Goal: Information Seeking & Learning: Learn about a topic

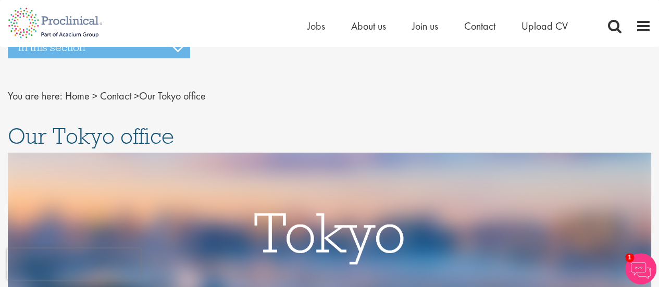
click at [303, 24] on div "Home Jobs About us Join us Contact Upload CV" at bounding box center [325, 19] width 651 height 39
click at [307, 26] on span "Jobs" at bounding box center [316, 26] width 18 height 14
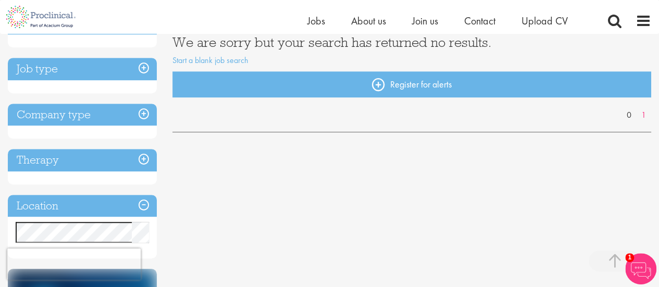
scroll to position [312, 0]
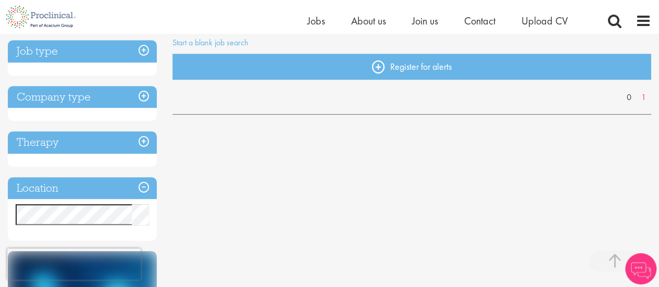
click at [0, 210] on div "You are here: Home > Job search Keyword: asia Remove Discipline Job type Compan…" at bounding box center [329, 175] width 659 height 698
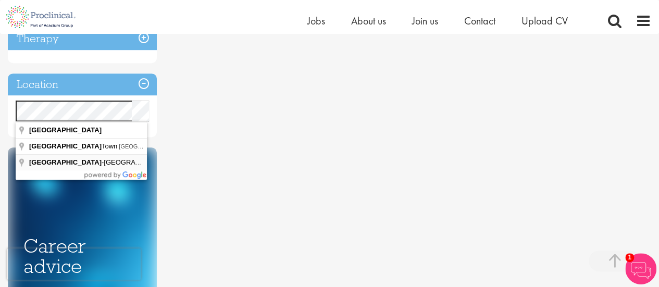
scroll to position [312, 0]
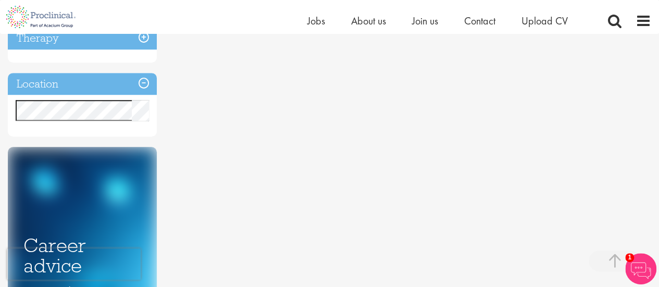
drag, startPoint x: 51, startPoint y: 128, endPoint x: 95, endPoint y: 137, distance: 44.7
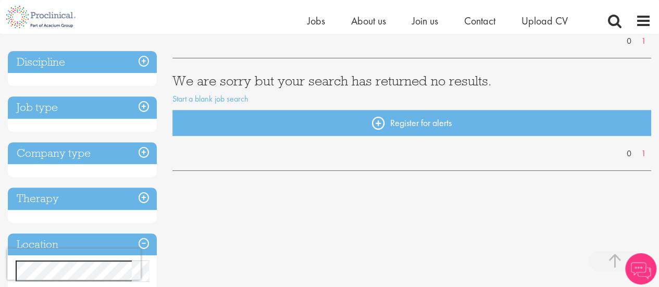
scroll to position [208, 0]
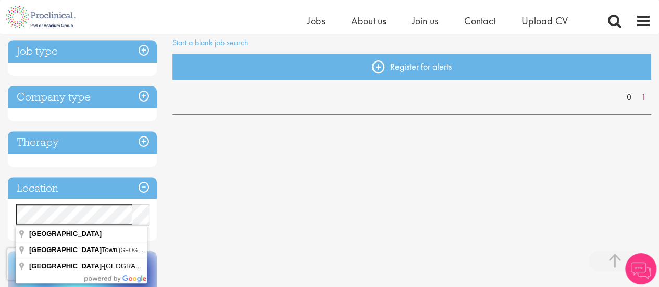
click at [3, 214] on div "You are here: Home > Job search Keyword: [GEOGRAPHIC_DATA] Remove Discipline Jo…" at bounding box center [329, 175] width 659 height 698
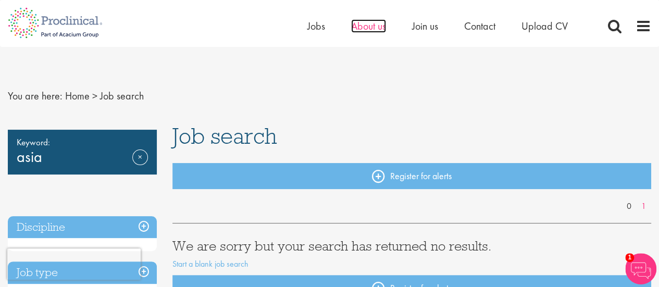
click at [364, 28] on span "About us" at bounding box center [368, 26] width 35 height 14
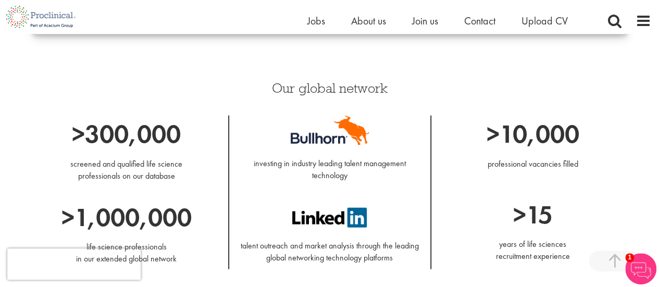
scroll to position [937, 0]
